Goal: Task Accomplishment & Management: Complete application form

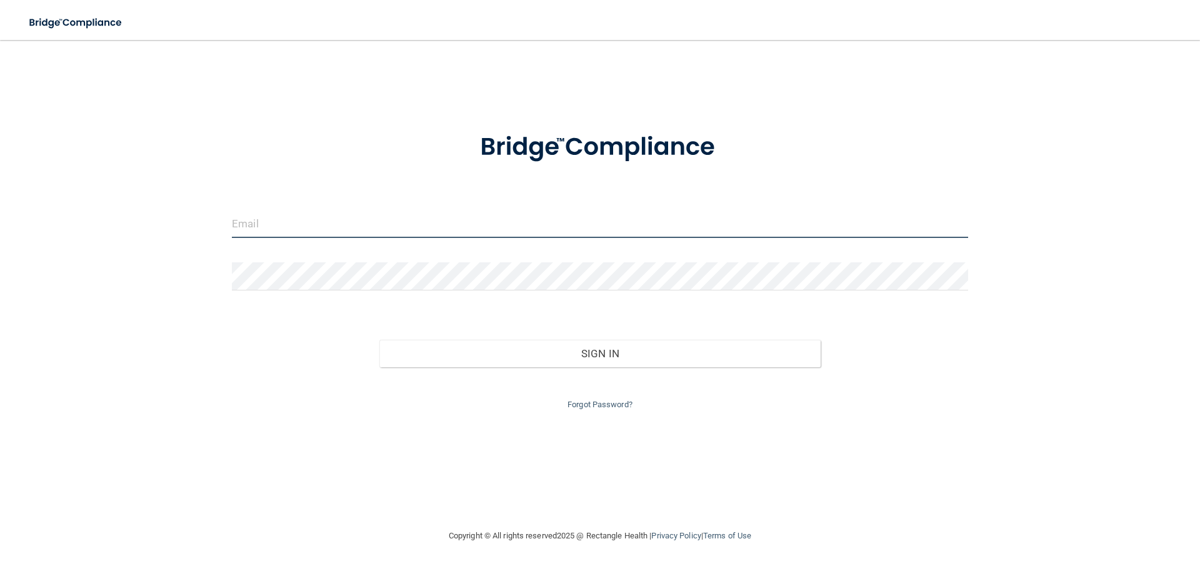
click at [326, 227] on input "email" at bounding box center [600, 224] width 736 height 28
type input "[PERSON_NAME][EMAIL_ADDRESS][DOMAIN_NAME]"
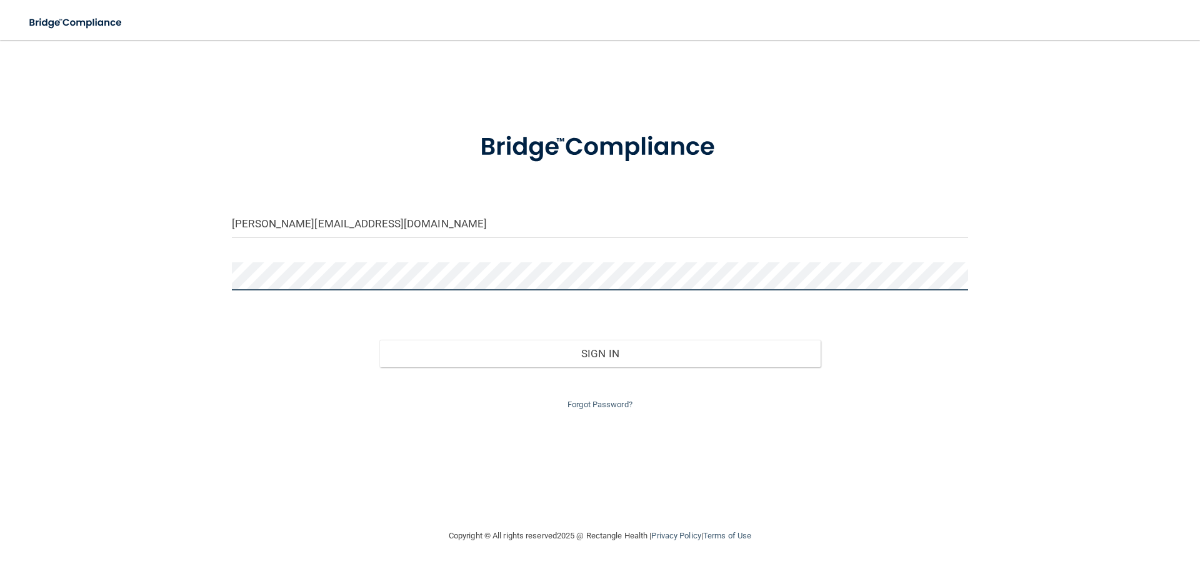
click at [379, 340] on button "Sign In" at bounding box center [600, 353] width 442 height 27
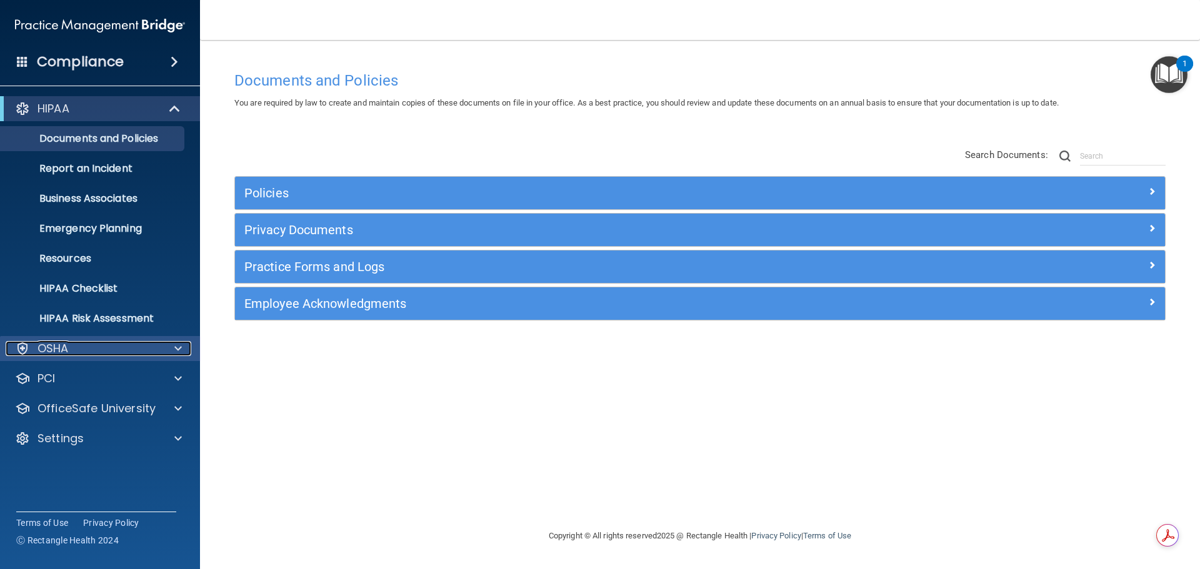
click at [83, 354] on div "OSHA" at bounding box center [83, 348] width 155 height 15
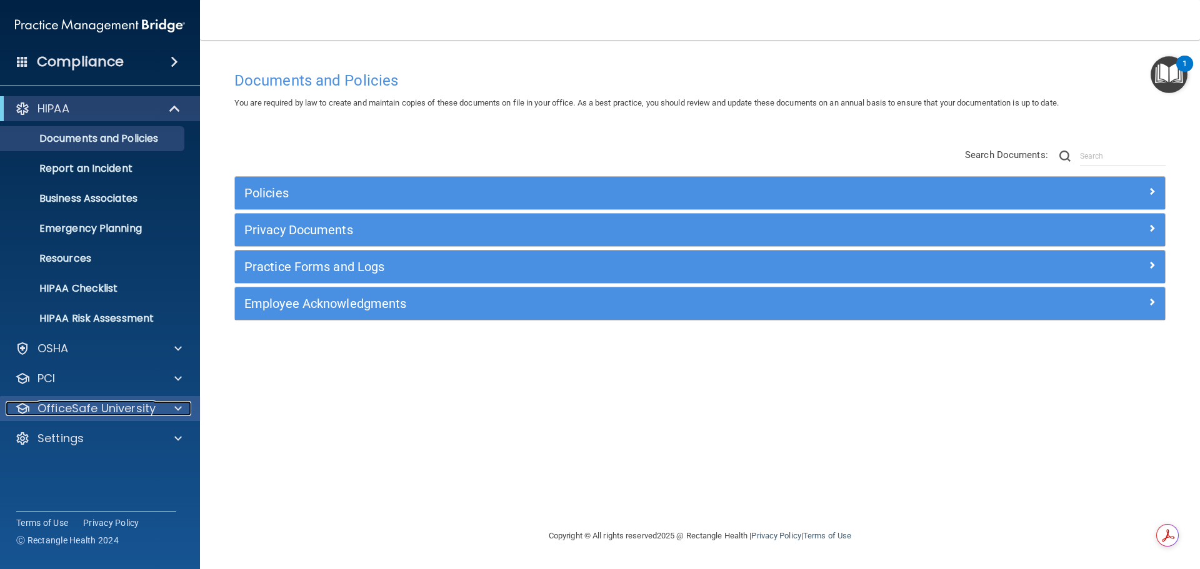
click at [86, 414] on p "OfficeSafe University" at bounding box center [96, 408] width 118 height 15
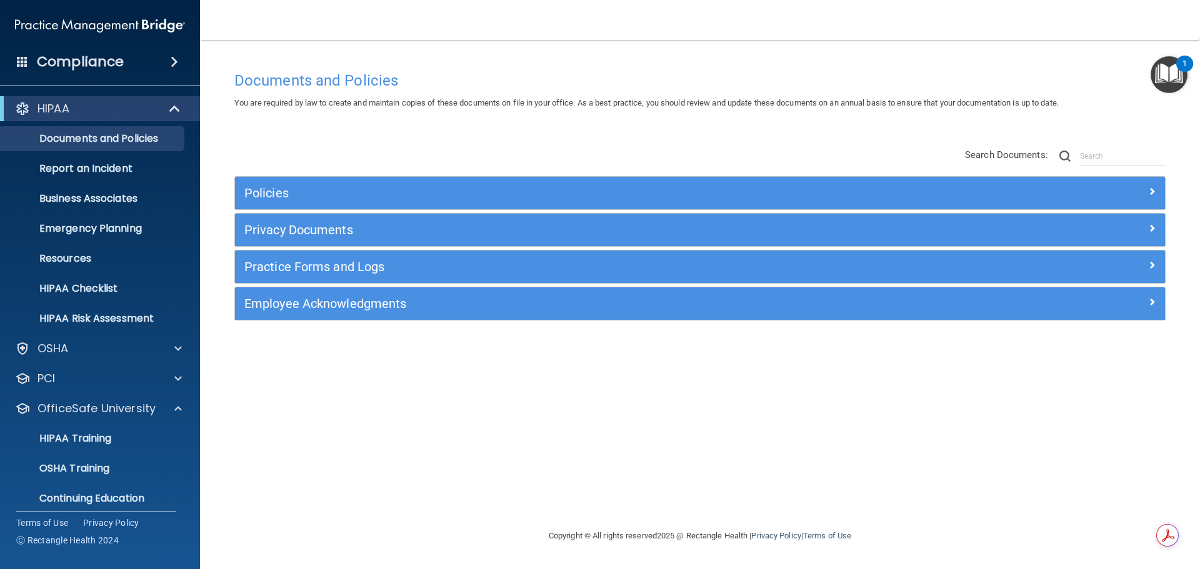
click at [30, 68] on div "Compliance" at bounding box center [100, 61] width 200 height 27
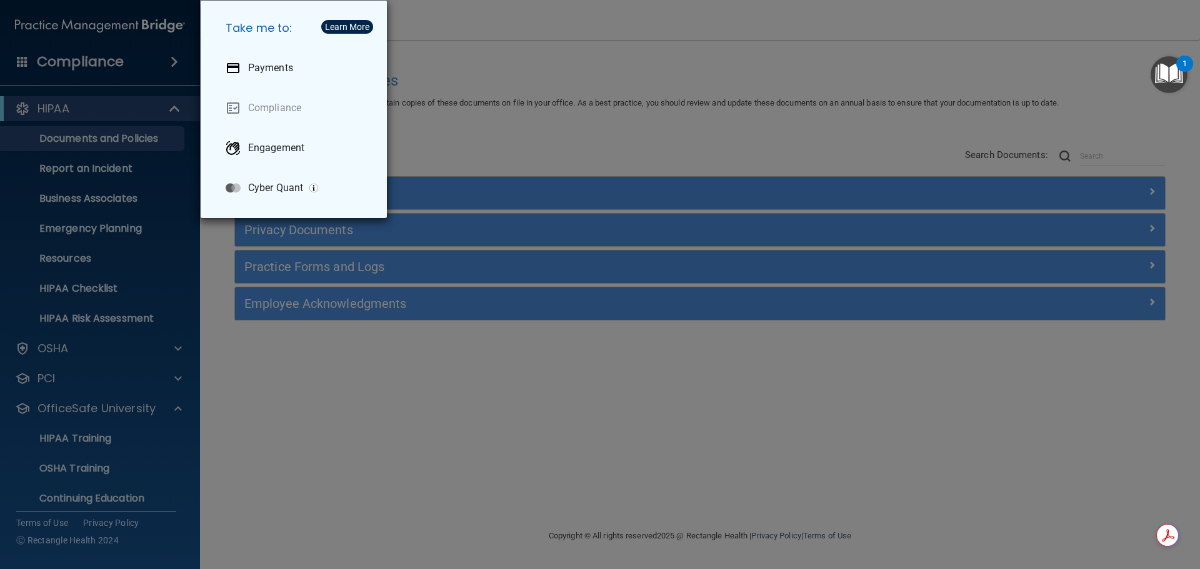
click at [822, 77] on div "Take me to: Payments Compliance Engagement Cyber Quant" at bounding box center [600, 284] width 1200 height 569
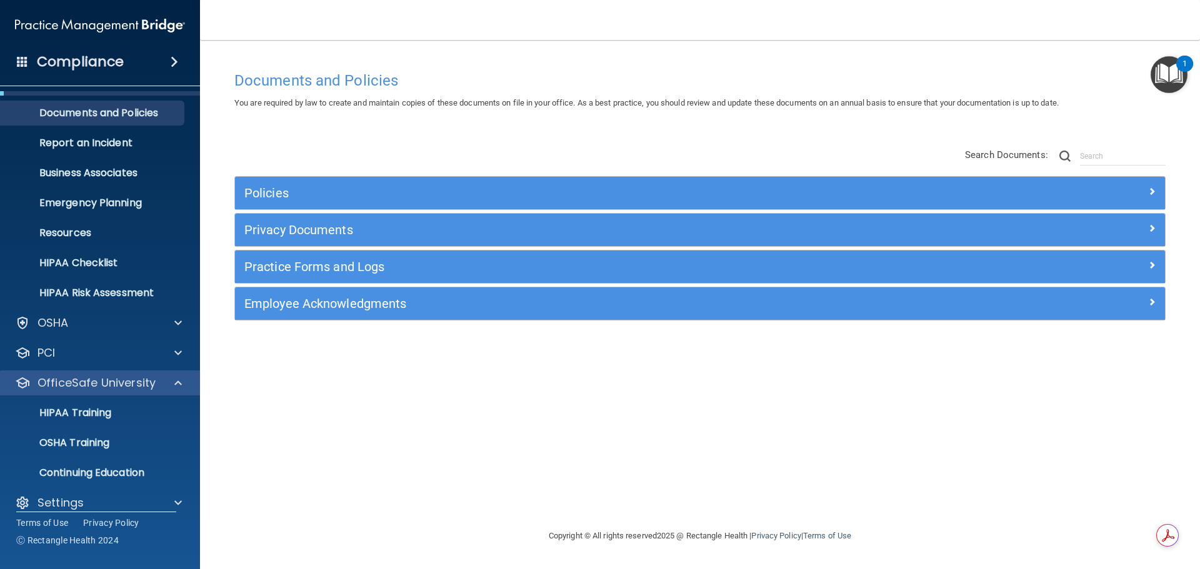
scroll to position [39, 0]
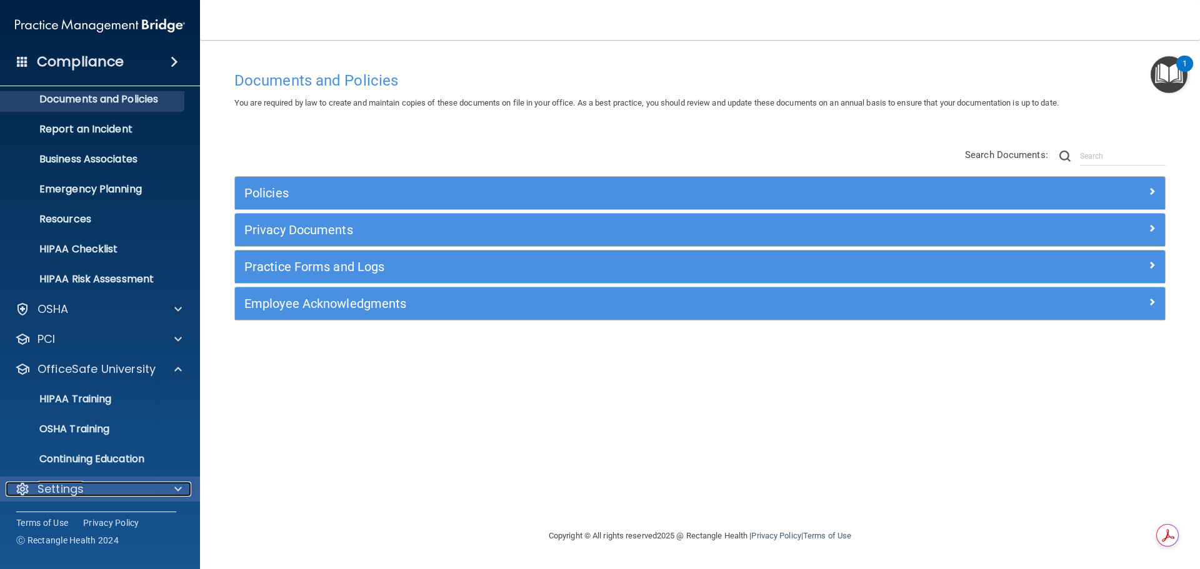
click at [86, 487] on div "Settings" at bounding box center [83, 489] width 155 height 15
click at [176, 495] on span at bounding box center [177, 489] width 7 height 15
click at [102, 489] on div "Settings" at bounding box center [83, 489] width 155 height 15
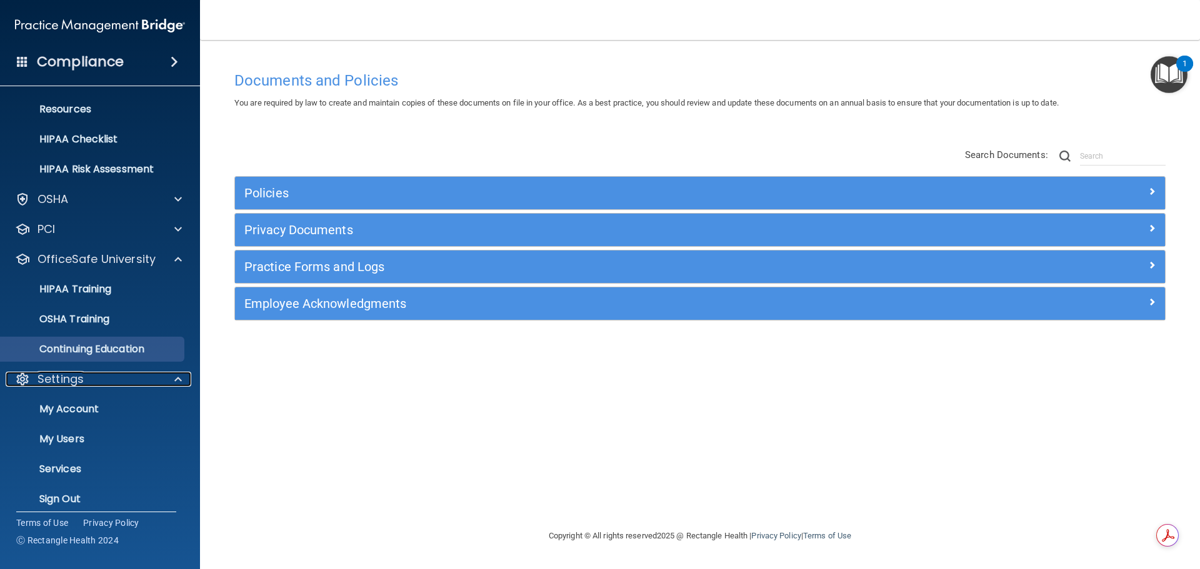
scroll to position [159, 0]
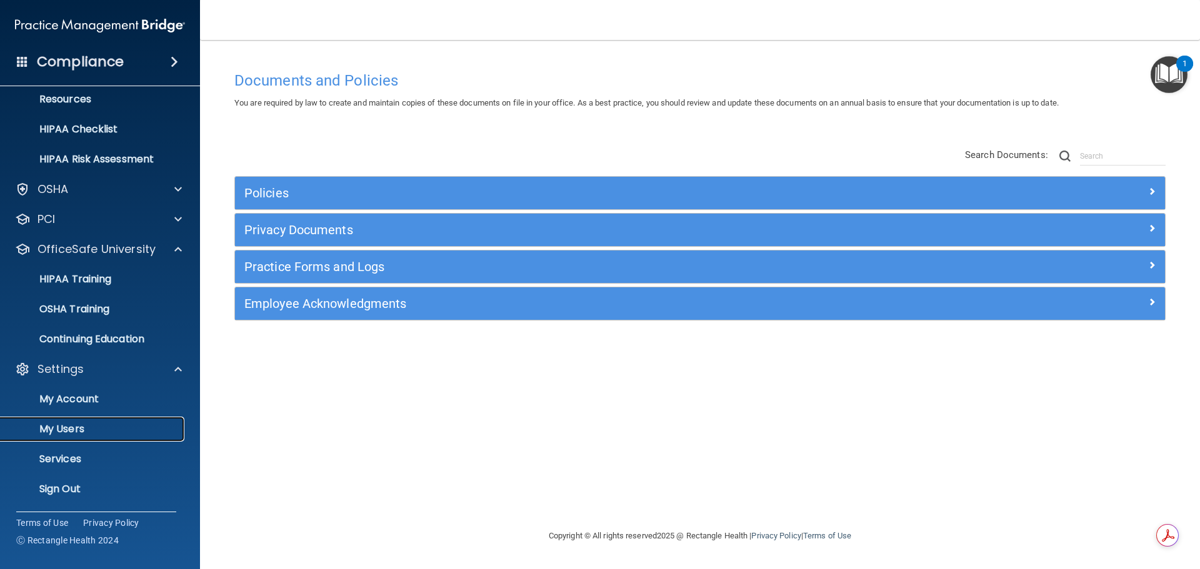
click at [87, 425] on p "My Users" at bounding box center [93, 429] width 171 height 12
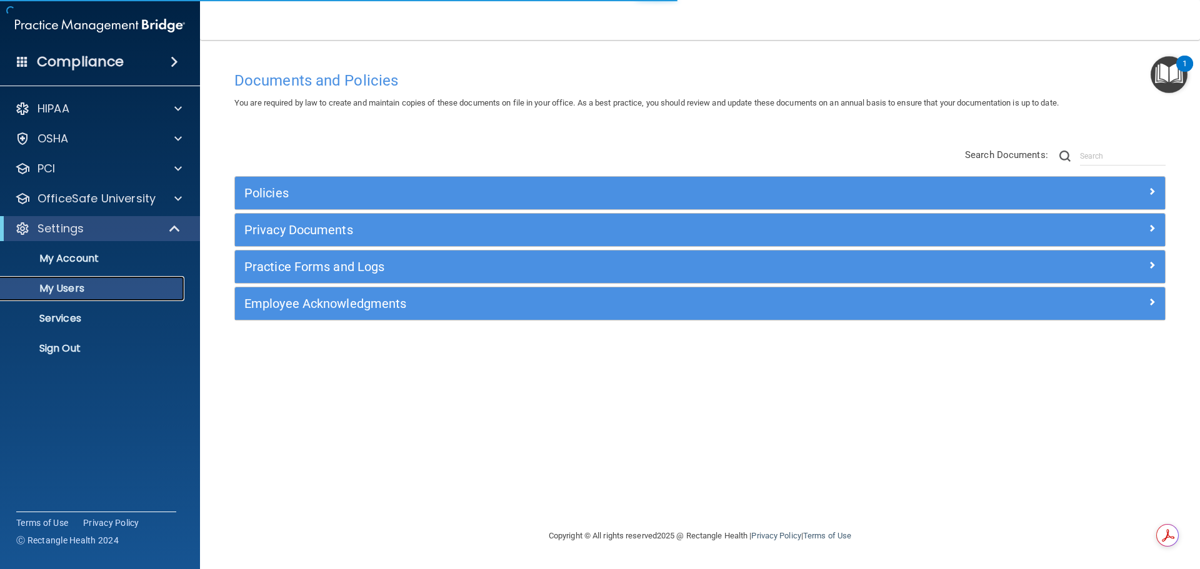
select select "20"
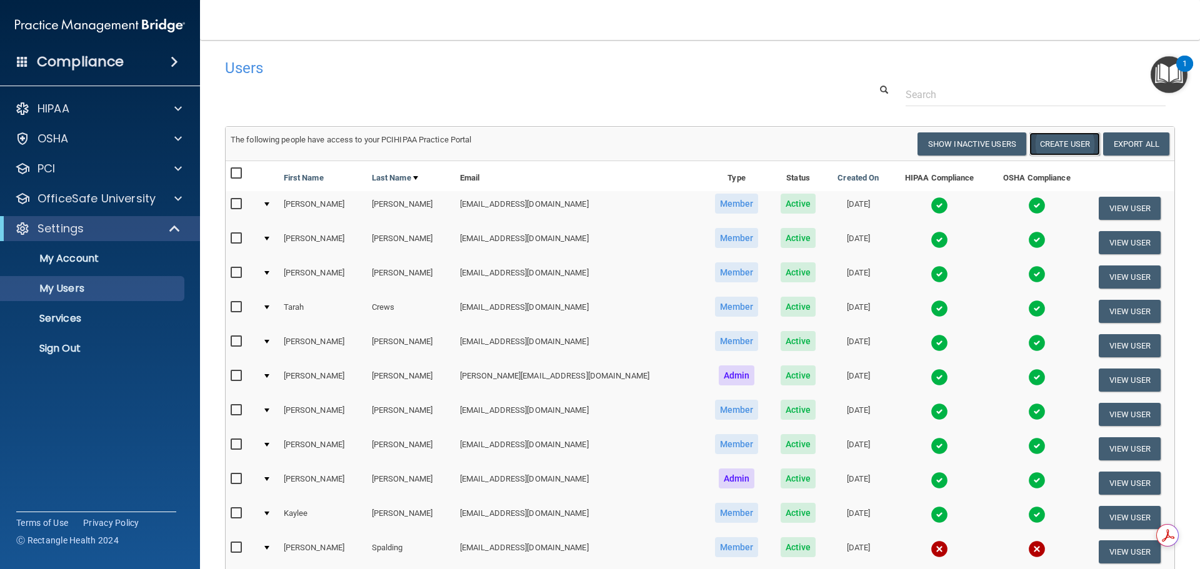
click at [1066, 149] on button "Create User" at bounding box center [1064, 143] width 71 height 23
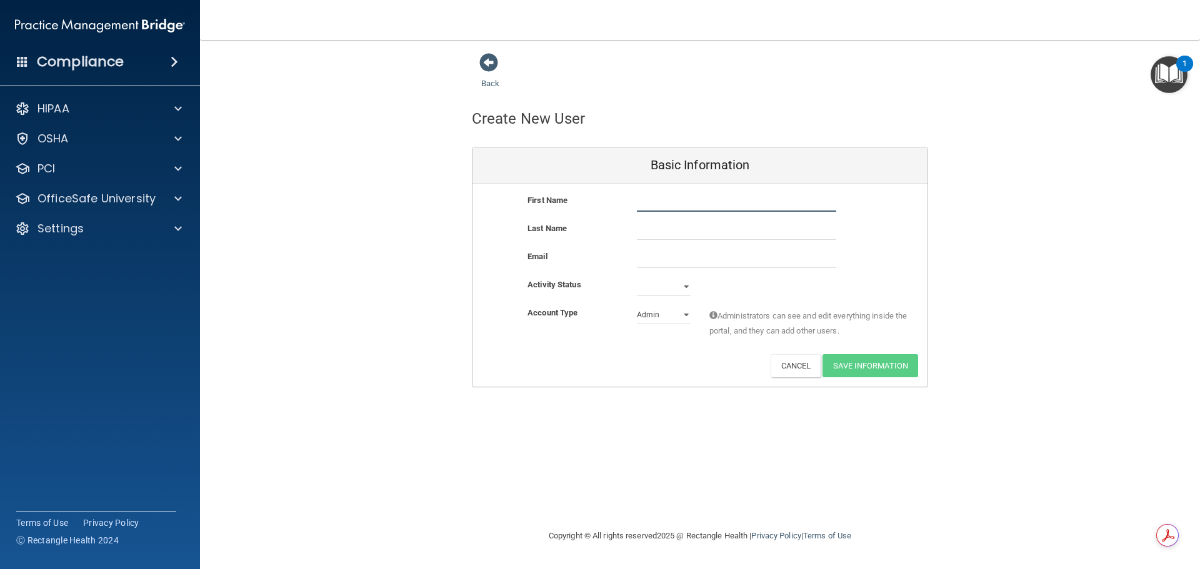
click at [713, 200] on input "text" at bounding box center [736, 202] width 199 height 19
click at [657, 252] on input "email" at bounding box center [736, 258] width 199 height 19
paste input "[EMAIL_ADDRESS][DOMAIN_NAME]"
type input "[EMAIL_ADDRESS][DOMAIN_NAME]"
click at [652, 204] on input "text" at bounding box center [736, 202] width 199 height 19
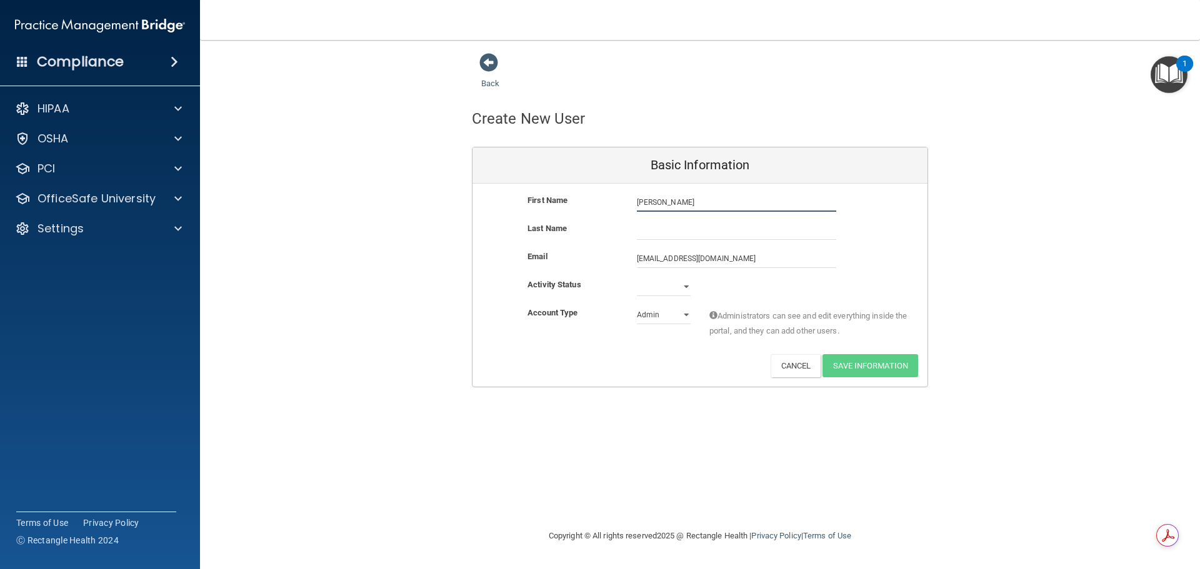
type input "[PERSON_NAME]"
click at [665, 291] on select "Active Inactive" at bounding box center [664, 286] width 54 height 19
select select "active"
click at [637, 277] on select "Active Inactive" at bounding box center [664, 286] width 54 height 19
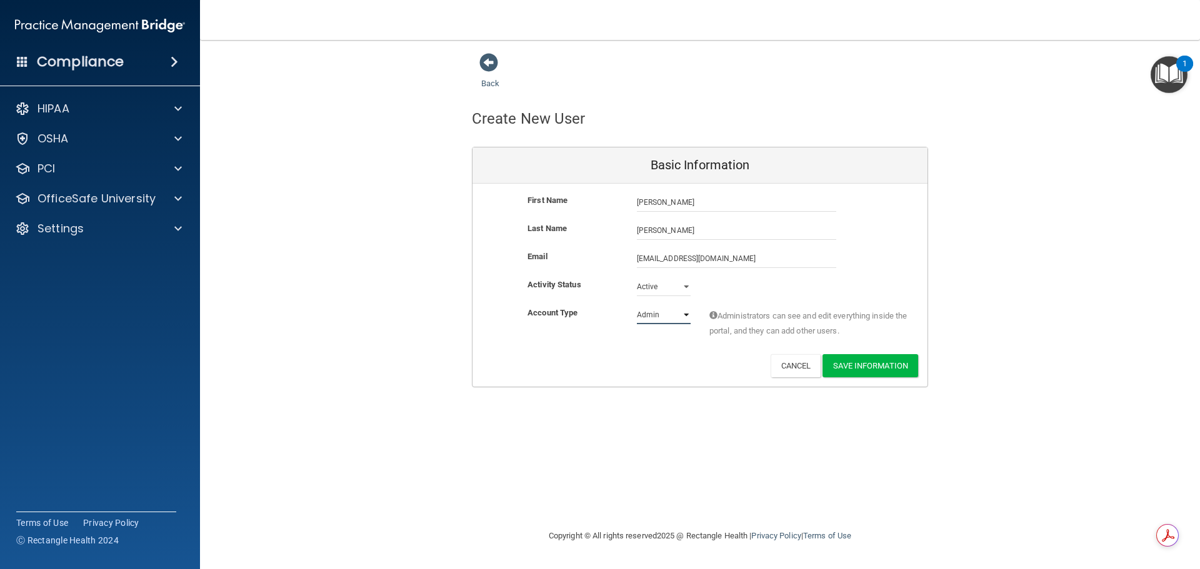
click at [665, 317] on select "Admin Member" at bounding box center [664, 315] width 54 height 19
select select "practice_member"
click at [637, 306] on select "Admin Member" at bounding box center [664, 315] width 54 height 19
click at [851, 364] on button "Save Information" at bounding box center [870, 365] width 96 height 23
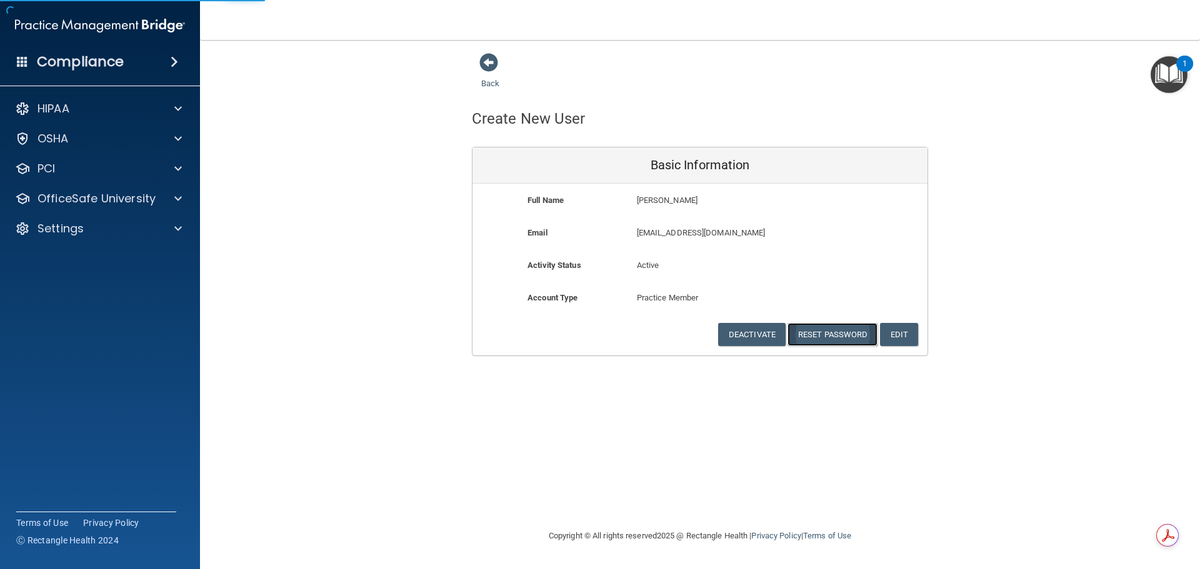
click at [829, 342] on button "Reset Password" at bounding box center [832, 334] width 90 height 23
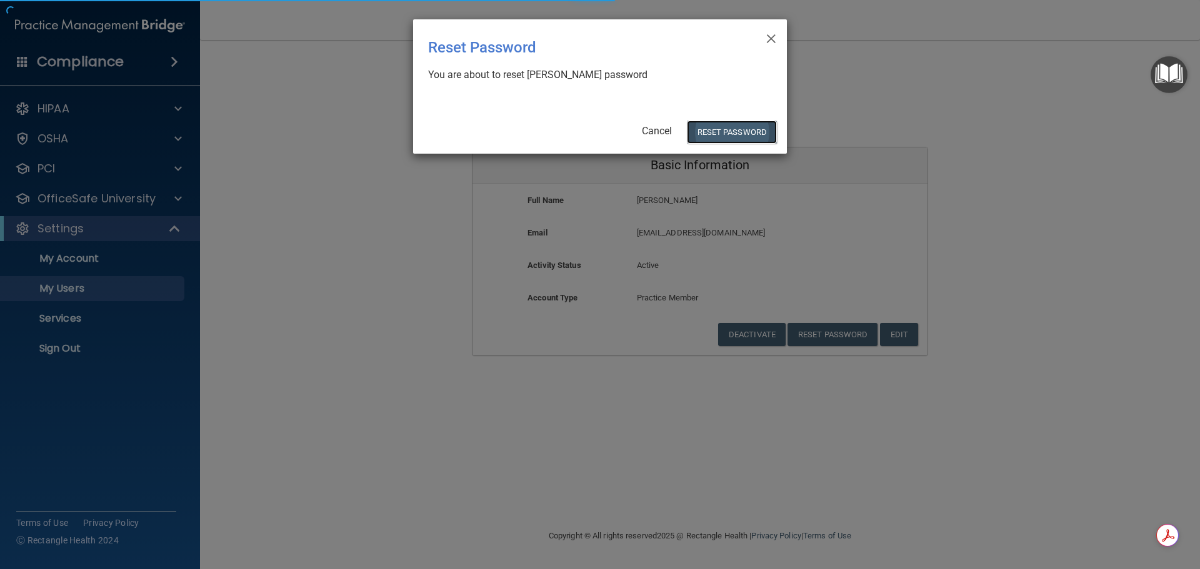
click at [704, 129] on button "Reset Password" at bounding box center [732, 132] width 90 height 23
select select "20"
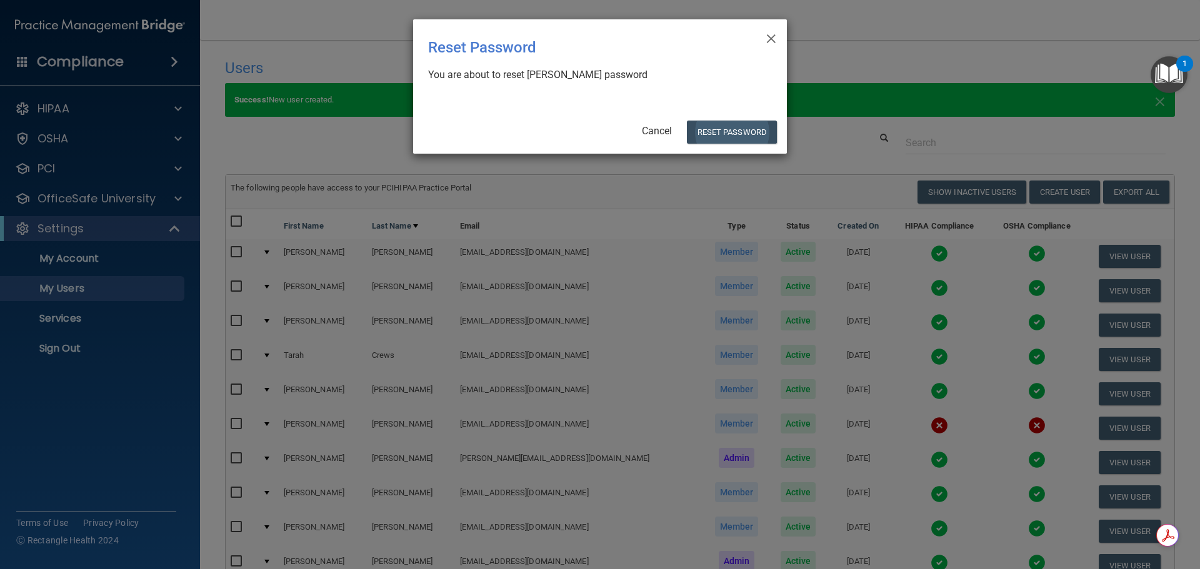
click at [712, 137] on body "Compliance HIPAA Documents and Policies Report an Incident Business Associates …" at bounding box center [600, 284] width 1200 height 569
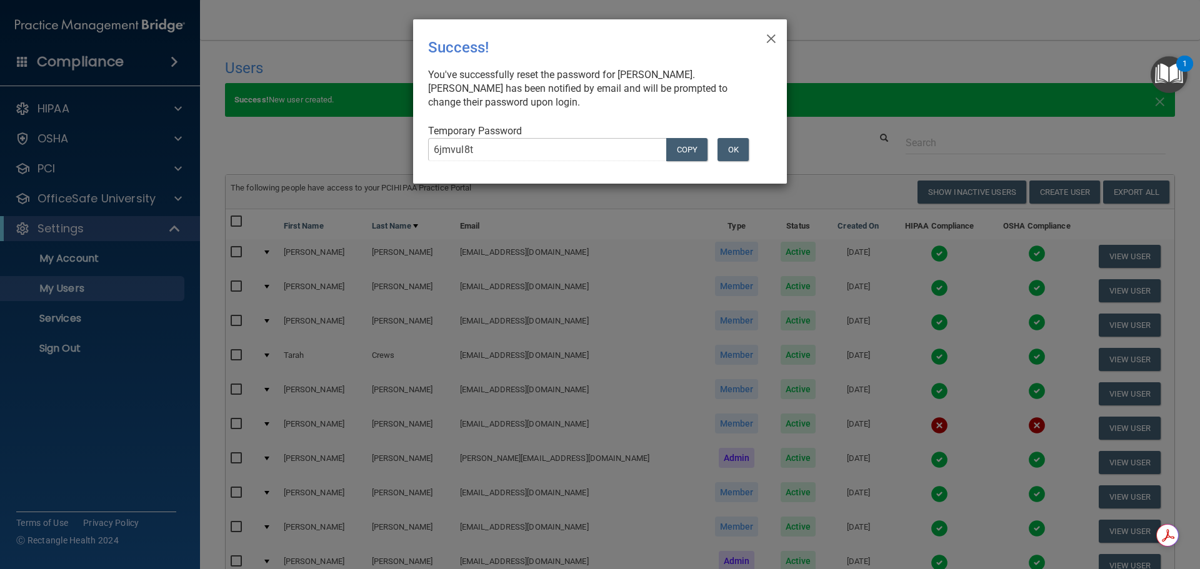
drag, startPoint x: 712, startPoint y: 137, endPoint x: 403, endPoint y: 152, distance: 309.1
click at [404, 154] on div "× Close Success! You've successfully reset the password for [PERSON_NAME]. [PER…" at bounding box center [600, 284] width 1200 height 569
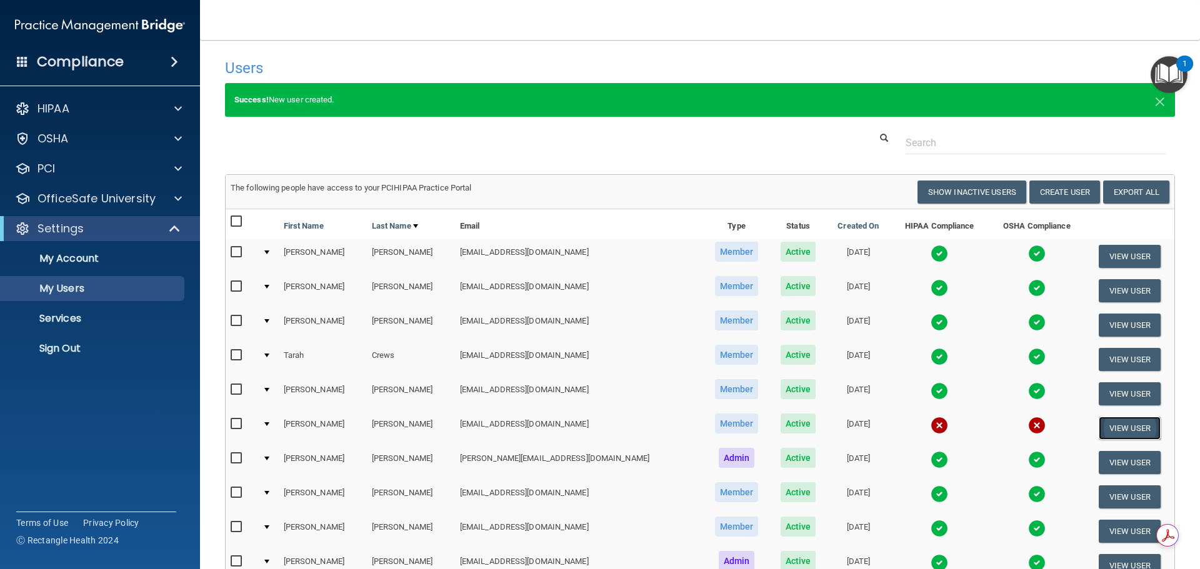
click at [1099, 424] on button "View User" at bounding box center [1130, 428] width 62 height 23
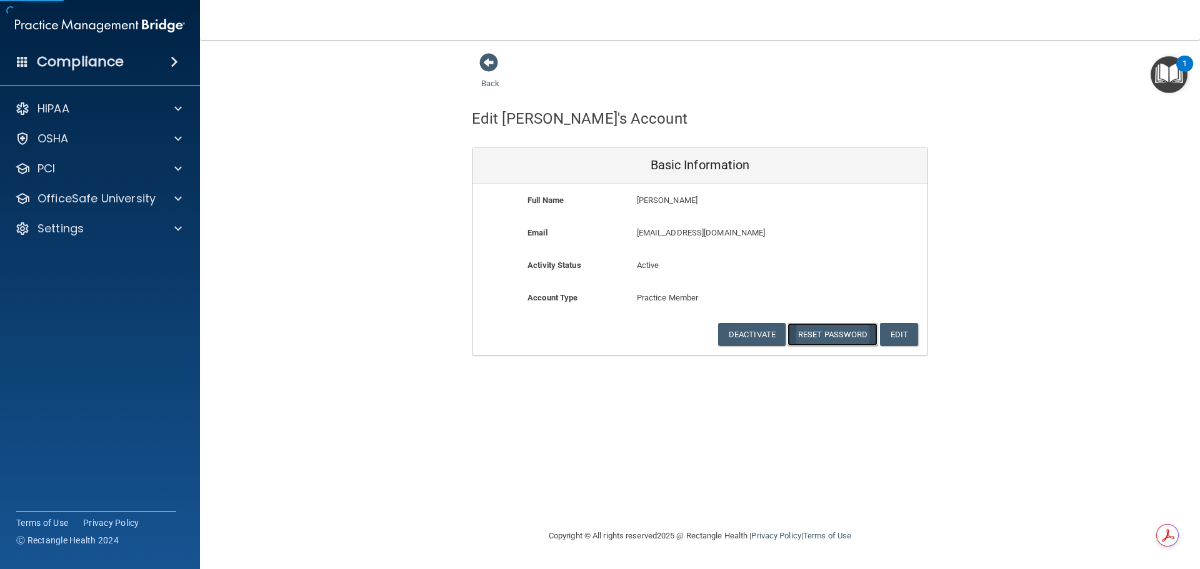
click at [809, 333] on button "Reset Password" at bounding box center [832, 334] width 90 height 23
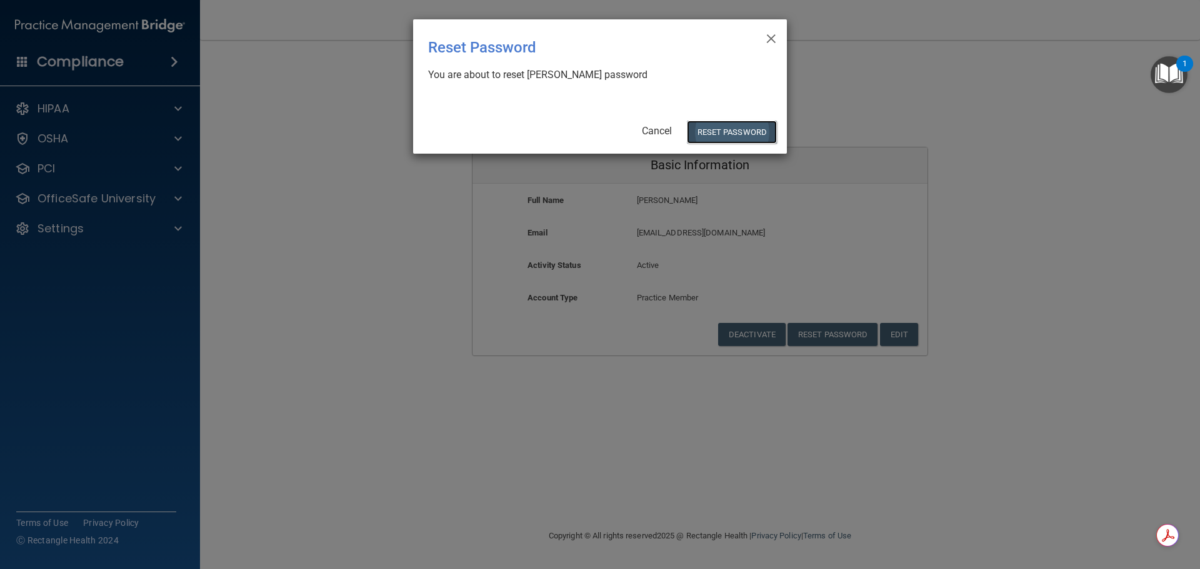
click at [727, 133] on button "Reset Password" at bounding box center [732, 132] width 90 height 23
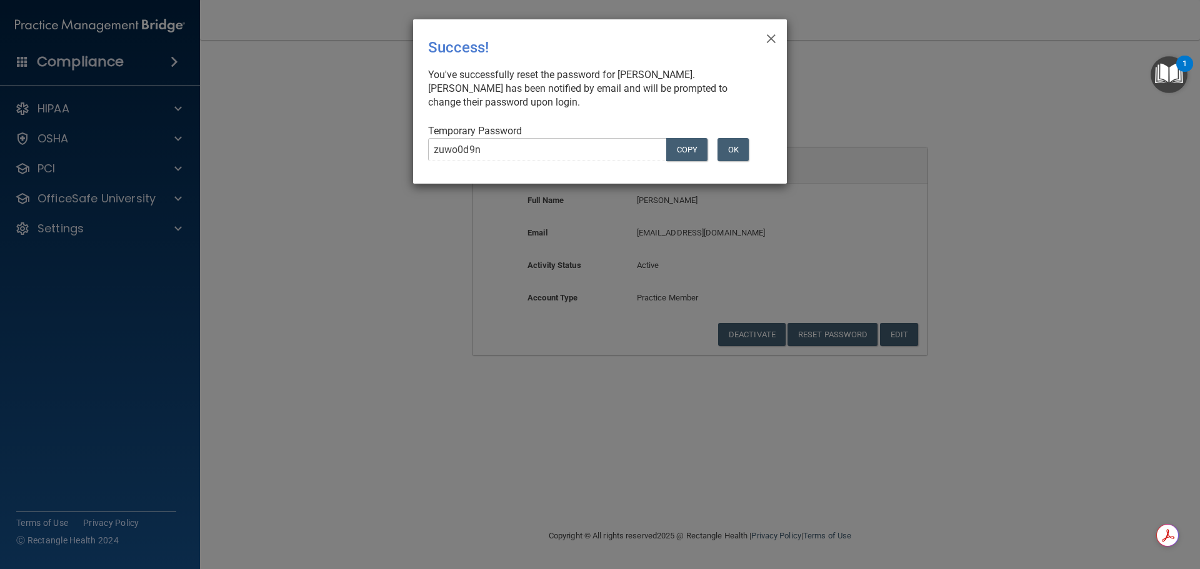
click at [426, 141] on div "zuwo0d9n COPY" at bounding box center [566, 154] width 294 height 33
